Goal: Task Accomplishment & Management: Manage account settings

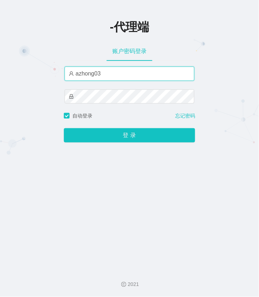
click at [102, 72] on input "azhong03" at bounding box center [129, 74] width 130 height 14
type input "azhong03"
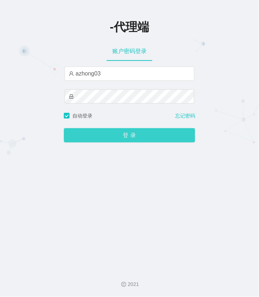
click at [110, 141] on button "登 录" at bounding box center [129, 135] width 131 height 14
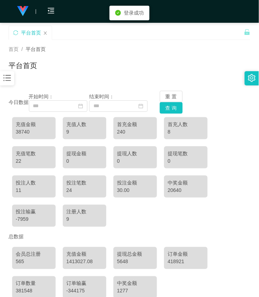
click at [1, 82] on div at bounding box center [7, 78] width 14 height 14
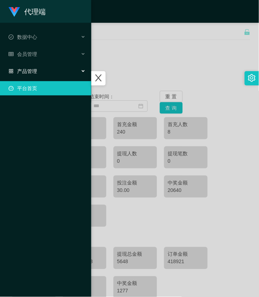
click at [30, 67] on div "产品管理" at bounding box center [45, 71] width 91 height 14
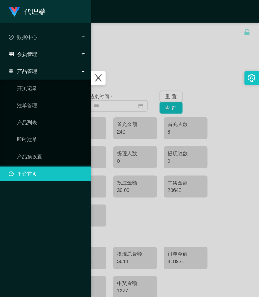
click at [30, 56] on span "会员管理" at bounding box center [23, 54] width 29 height 6
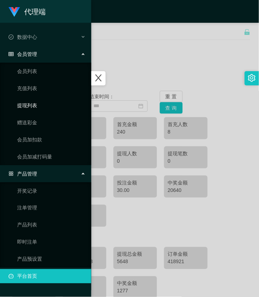
click at [33, 101] on link "提现列表" at bounding box center [51, 105] width 68 height 14
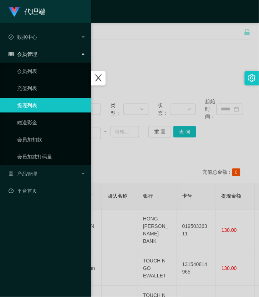
click at [149, 75] on div at bounding box center [129, 148] width 259 height 297
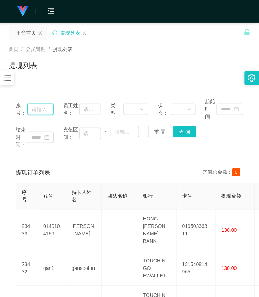
click at [36, 111] on input "text" at bounding box center [40, 109] width 26 height 11
paste input "0149104159"
type input "0149104159"
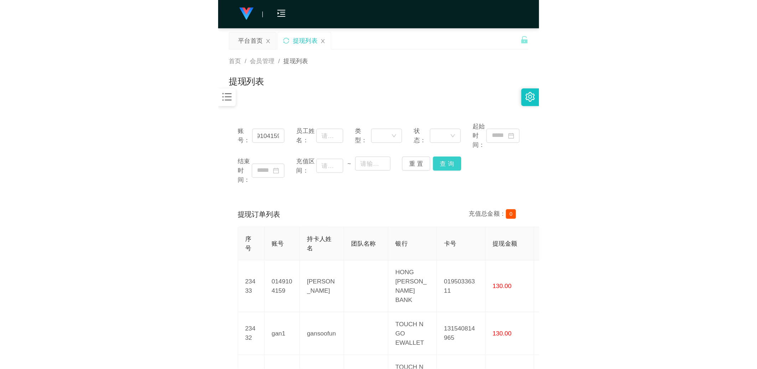
scroll to position [0, 0]
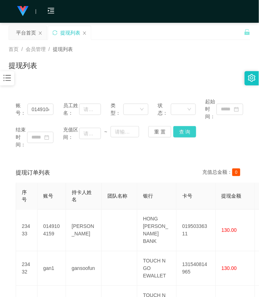
click at [180, 131] on button "查 询" at bounding box center [184, 131] width 23 height 11
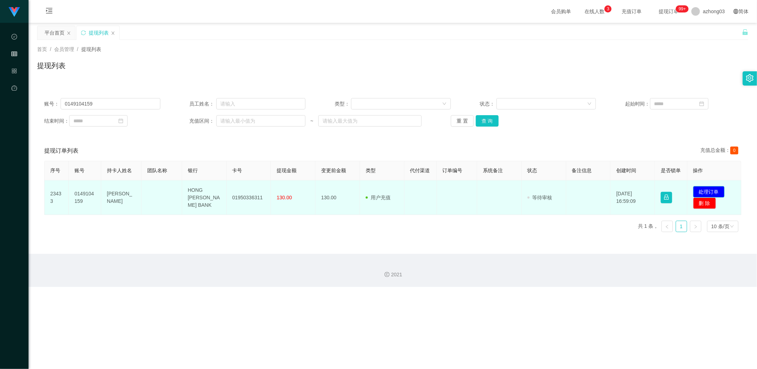
click at [258, 188] on button "处理订单" at bounding box center [708, 191] width 31 height 11
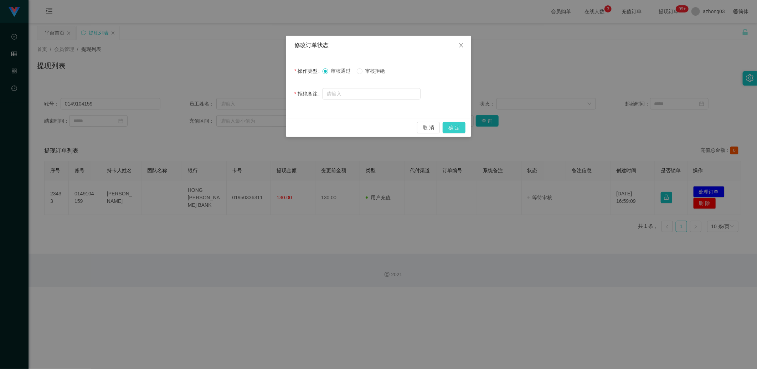
click at [258, 125] on button "确 定" at bounding box center [453, 127] width 23 height 11
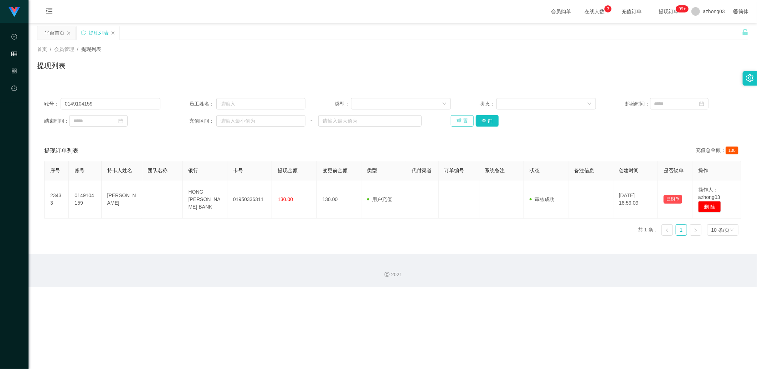
click at [258, 126] on button "重 置" at bounding box center [462, 120] width 23 height 11
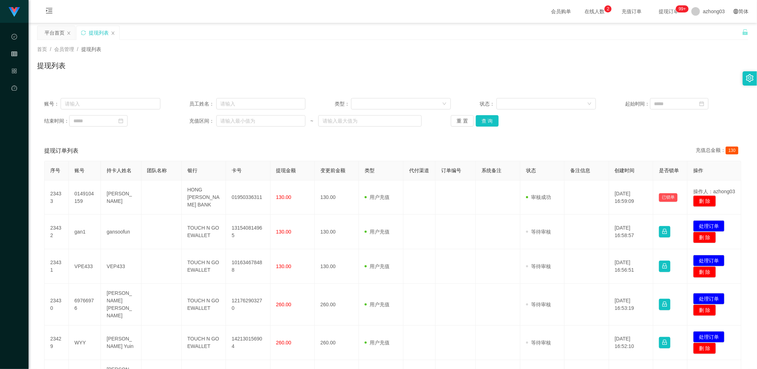
click at [258, 61] on div "提现列表" at bounding box center [392, 68] width 711 height 16
click at [81, 108] on input "text" at bounding box center [111, 103] width 100 height 11
paste input "WYY"
type input "WYY"
click at [258, 121] on button "查 询" at bounding box center [487, 120] width 23 height 11
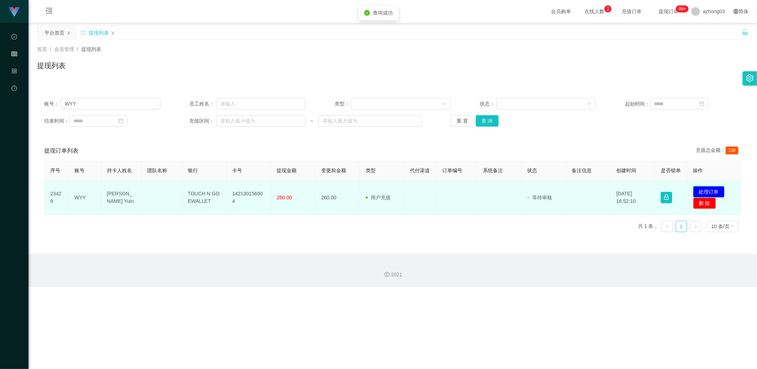
click at [258, 190] on button "处理订单" at bounding box center [708, 191] width 31 height 11
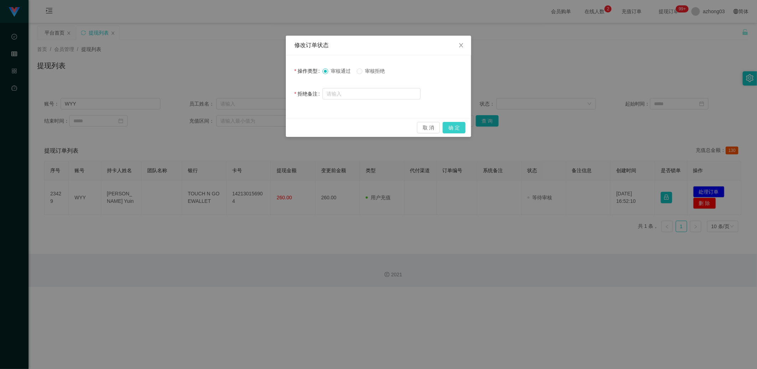
click at [258, 129] on button "确 定" at bounding box center [453, 127] width 23 height 11
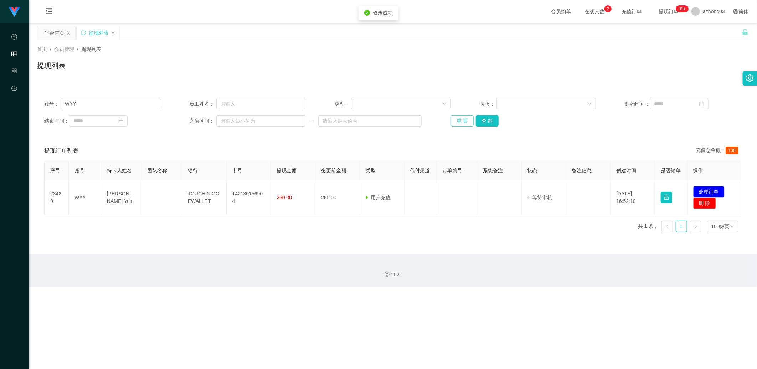
click at [258, 121] on button "重 置" at bounding box center [462, 120] width 23 height 11
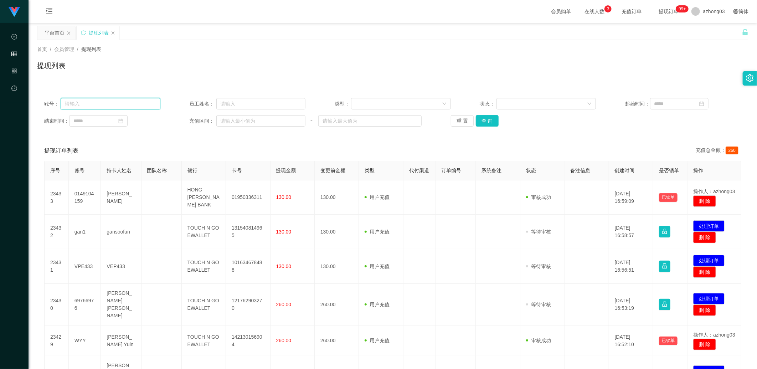
click at [107, 105] on input "text" at bounding box center [111, 103] width 100 height 11
paste input "gan1"
click at [258, 120] on button "查 询" at bounding box center [487, 120] width 23 height 11
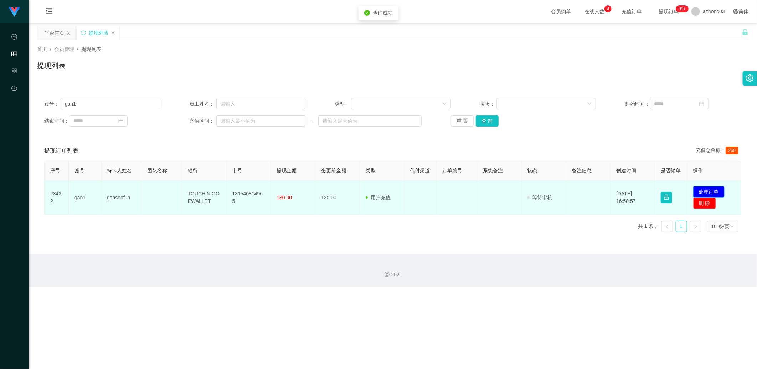
click at [258, 190] on button "处理订单" at bounding box center [708, 191] width 31 height 11
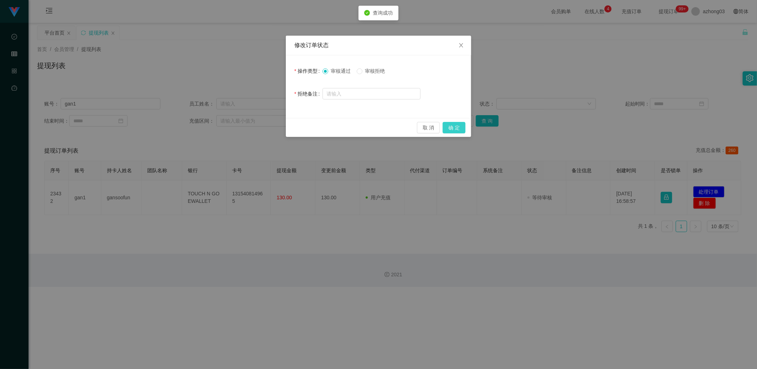
click at [258, 126] on button "确 定" at bounding box center [453, 127] width 23 height 11
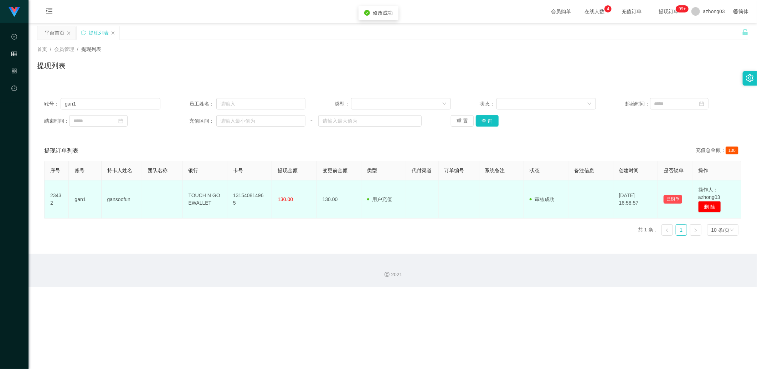
click at [258, 214] on td at bounding box center [422, 199] width 32 height 38
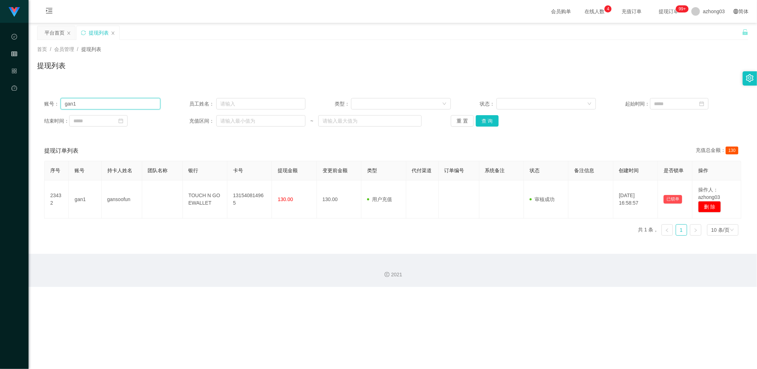
click at [131, 103] on input "gan1" at bounding box center [111, 103] width 100 height 11
type input "g"
click at [131, 103] on input "text" at bounding box center [111, 103] width 100 height 11
paste input "8711"
type input "8711"
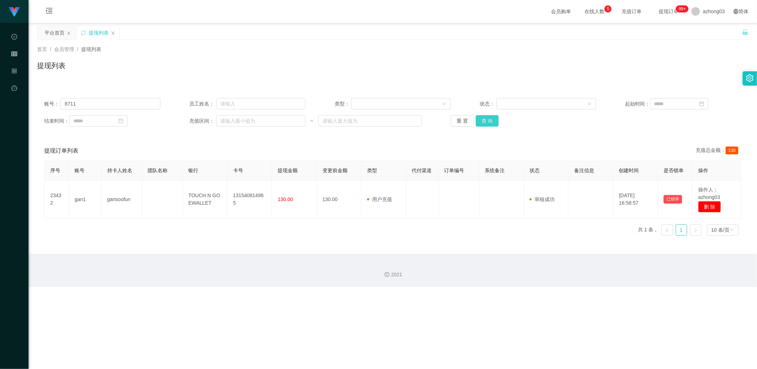
click at [258, 116] on button "查 询" at bounding box center [487, 120] width 23 height 11
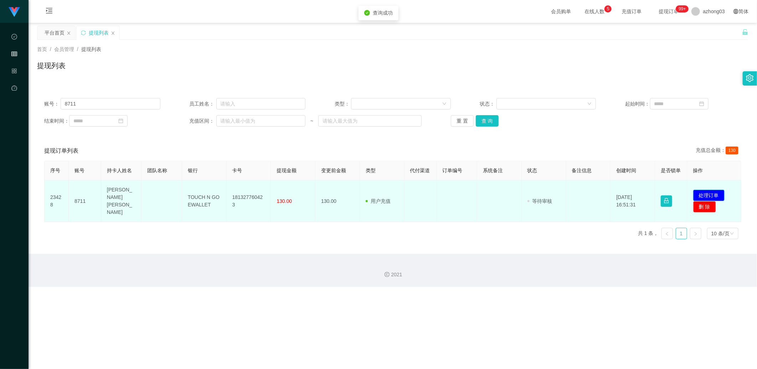
click at [258, 192] on button "处理订单" at bounding box center [708, 195] width 31 height 11
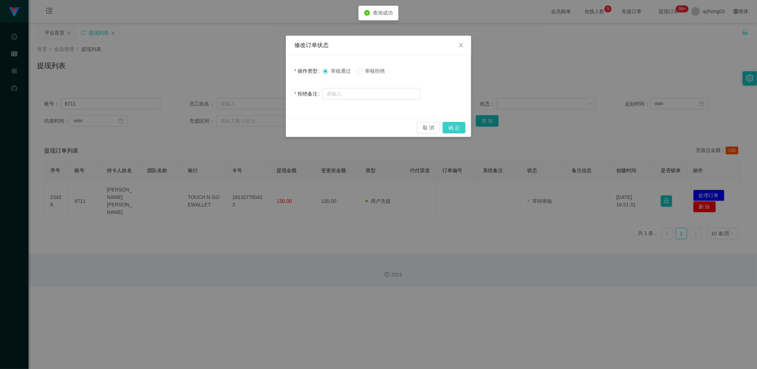
click at [258, 133] on button "确 定" at bounding box center [453, 127] width 23 height 11
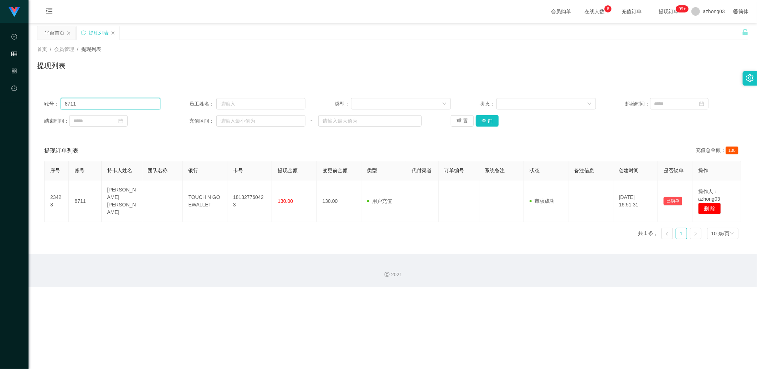
click at [119, 107] on input "8711" at bounding box center [111, 103] width 100 height 11
click at [258, 120] on button "重 置" at bounding box center [462, 120] width 23 height 11
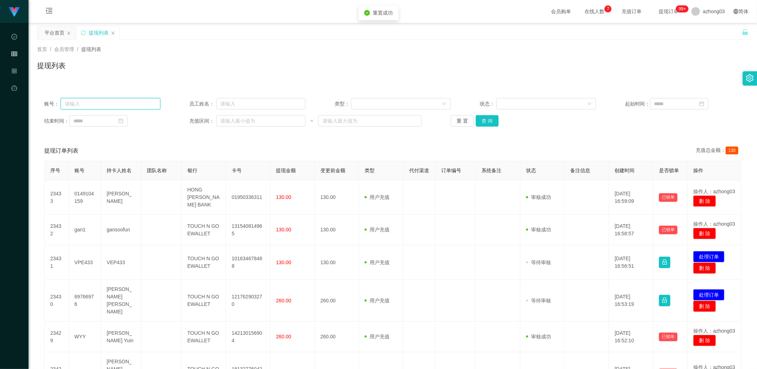
click at [131, 104] on input "text" at bounding box center [111, 103] width 100 height 11
paste input "VPE433"
type input "VPE433"
click at [258, 122] on button "查 询" at bounding box center [487, 120] width 23 height 11
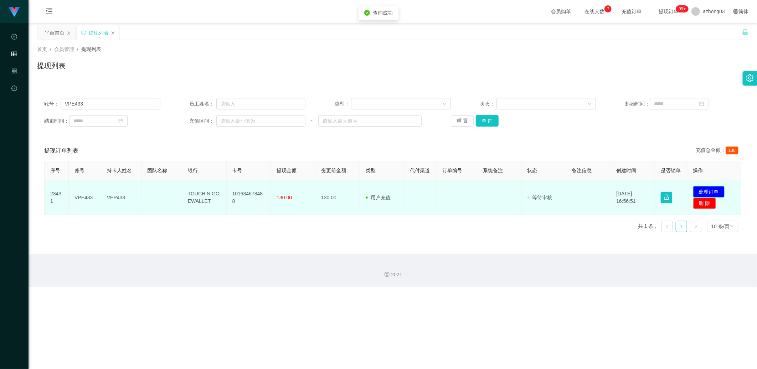
click at [258, 190] on button "处理订单" at bounding box center [708, 191] width 31 height 11
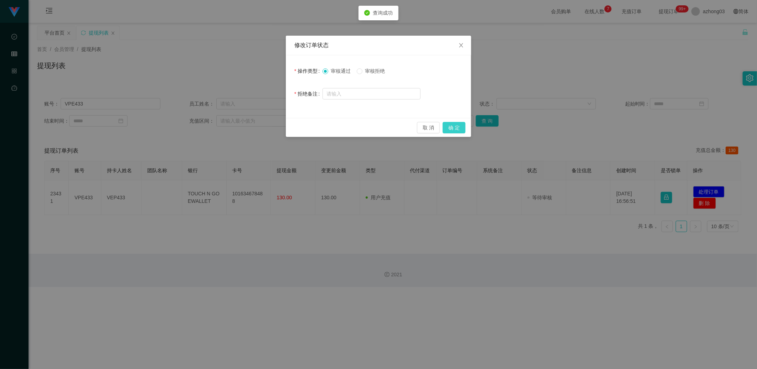
click at [258, 126] on button "确 定" at bounding box center [453, 127] width 23 height 11
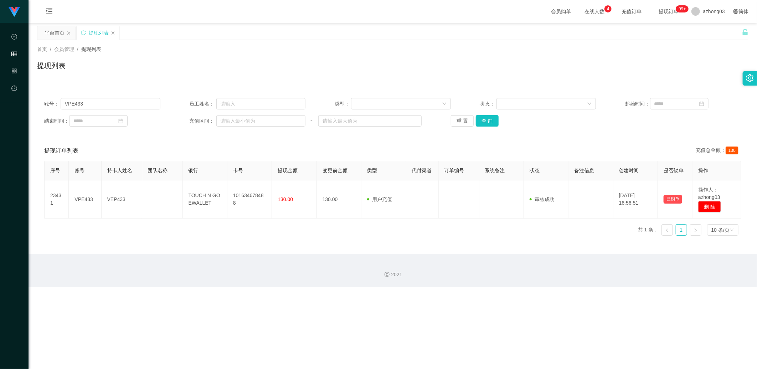
click at [258, 58] on div "首页 / 会员管理 / 提现列表 / 提现列表" at bounding box center [392, 61] width 711 height 31
click at [258, 123] on button "重 置" at bounding box center [462, 120] width 23 height 11
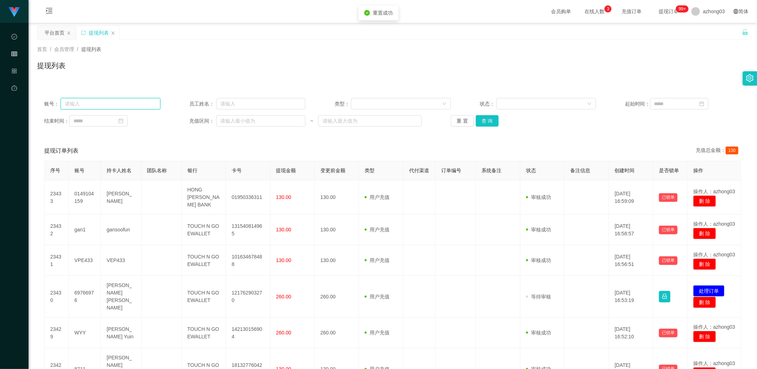
click at [135, 105] on input "text" at bounding box center [111, 103] width 100 height 11
paste input "69766976"
type input "69766976"
click at [258, 122] on button "查 询" at bounding box center [487, 120] width 23 height 11
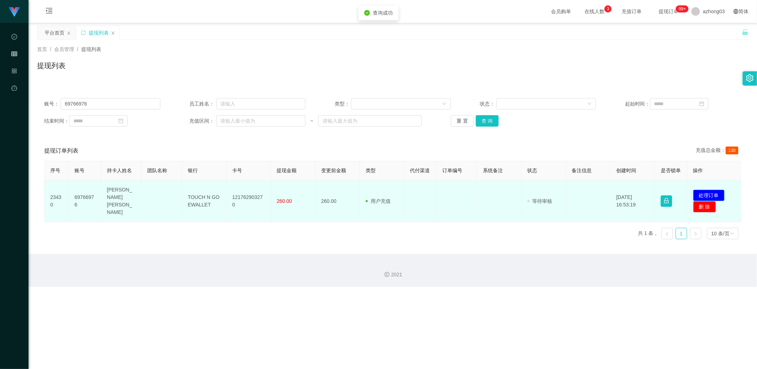
click at [258, 192] on button "处理订单" at bounding box center [708, 195] width 31 height 11
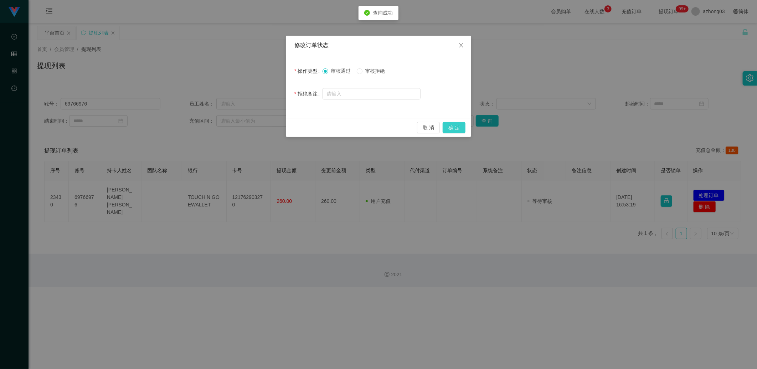
click at [258, 124] on button "确 定" at bounding box center [453, 127] width 23 height 11
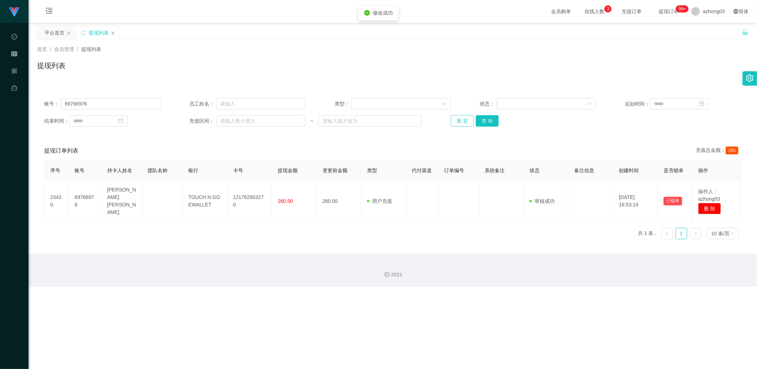
click at [258, 123] on button "重 置" at bounding box center [462, 120] width 23 height 11
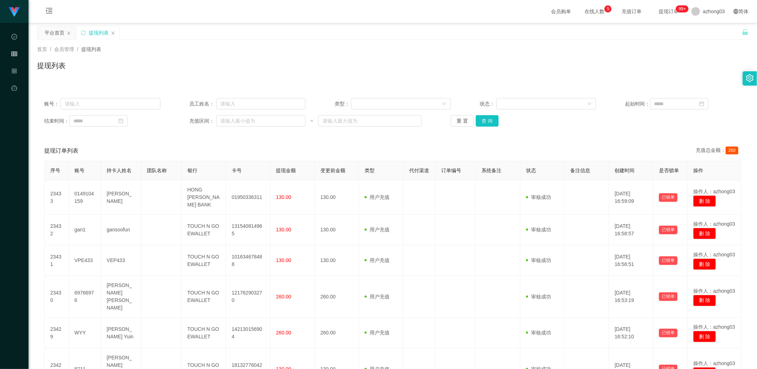
click at [258, 61] on div "提现列表" at bounding box center [392, 68] width 711 height 16
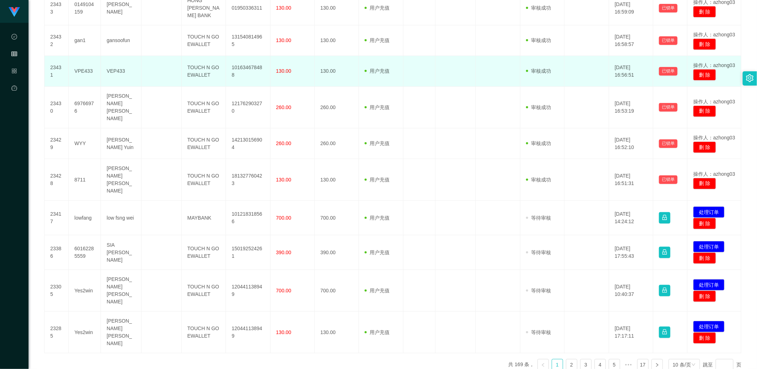
scroll to position [190, 0]
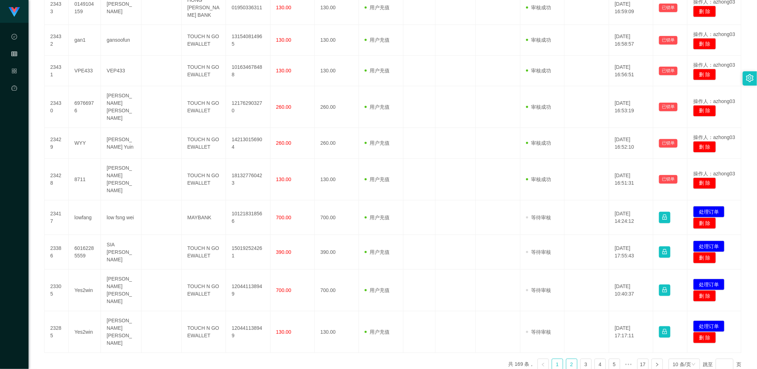
click at [258, 297] on link "2" at bounding box center [571, 364] width 11 height 11
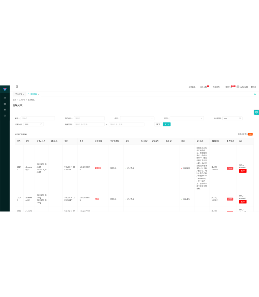
scroll to position [0, 0]
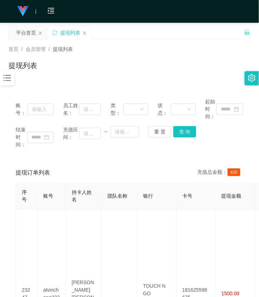
click at [11, 79] on icon "图标: bars" at bounding box center [6, 77] width 9 height 9
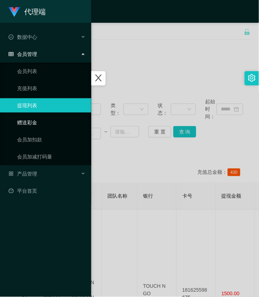
click at [45, 129] on link "赠送彩金" at bounding box center [51, 122] width 68 height 14
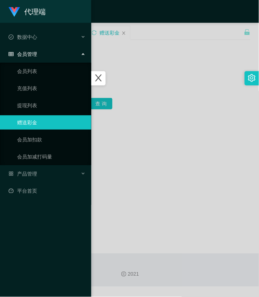
click at [123, 68] on div at bounding box center [129, 148] width 259 height 297
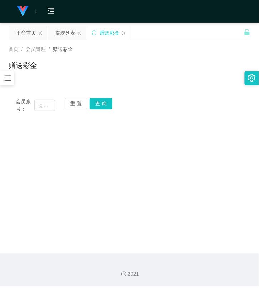
click at [16, 50] on span "首页" at bounding box center [14, 49] width 10 height 6
click at [16, 48] on span "首页" at bounding box center [14, 49] width 10 height 6
click at [9, 76] on icon "图标: bars" at bounding box center [7, 78] width 7 height 6
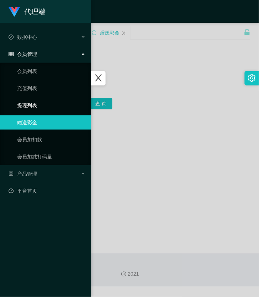
click at [31, 107] on link "提现列表" at bounding box center [51, 105] width 68 height 14
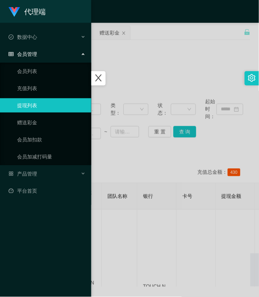
click at [131, 96] on div at bounding box center [129, 148] width 259 height 297
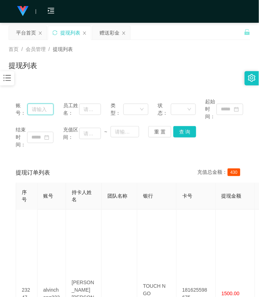
click at [47, 108] on input "text" at bounding box center [40, 109] width 26 height 11
paste input "cyclone"
type input "cyclone"
click at [177, 134] on button "查 询" at bounding box center [184, 131] width 23 height 11
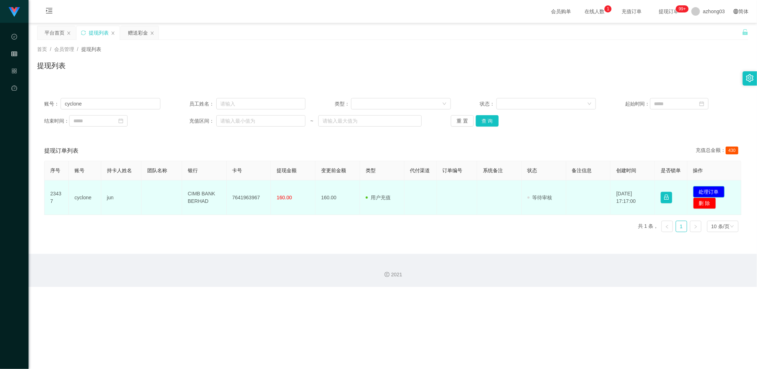
click at [258, 188] on button "处理订单" at bounding box center [708, 191] width 31 height 11
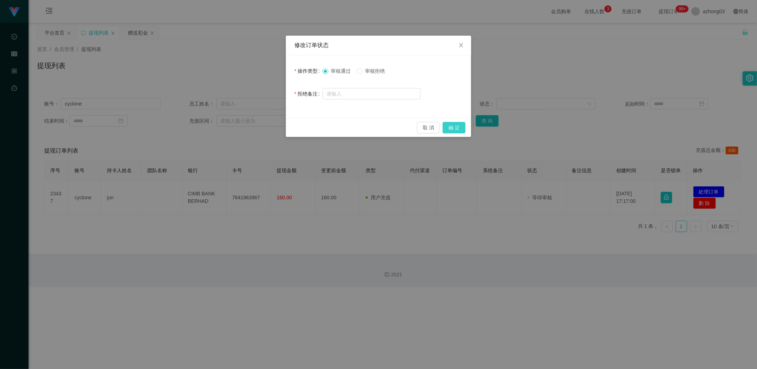
click at [258, 126] on button "确 定" at bounding box center [453, 127] width 23 height 11
